Goal: Task Accomplishment & Management: Use online tool/utility

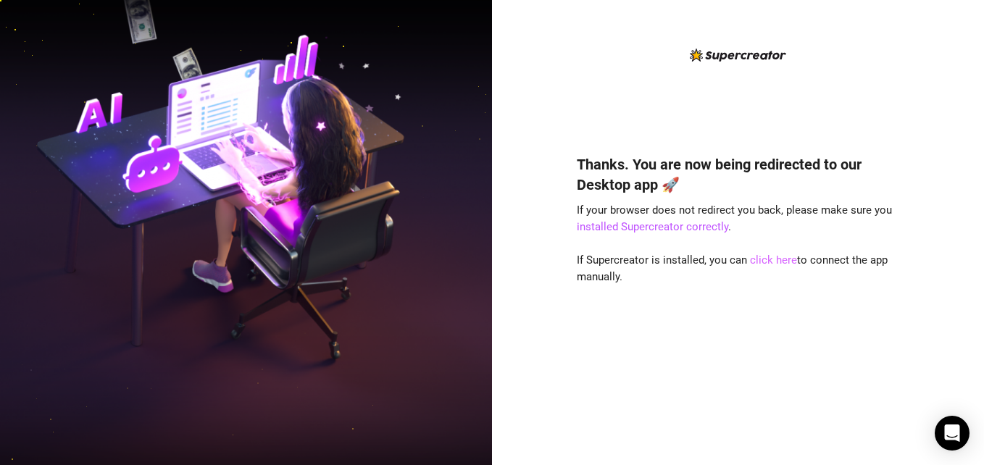
click at [779, 259] on link "click here" at bounding box center [773, 260] width 47 height 13
